Goal: Navigation & Orientation: Go to known website

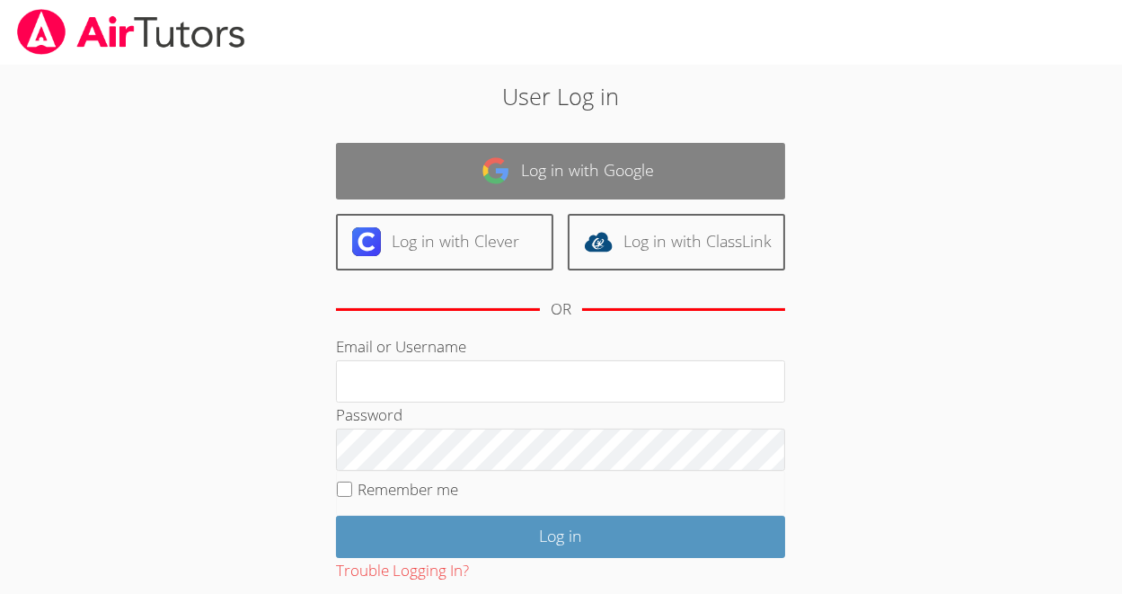
type input "[EMAIL_ADDRESS][DOMAIN_NAME]"
click at [581, 177] on link "Log in with Google" at bounding box center [560, 171] width 449 height 57
